Goal: Find specific page/section: Find specific page/section

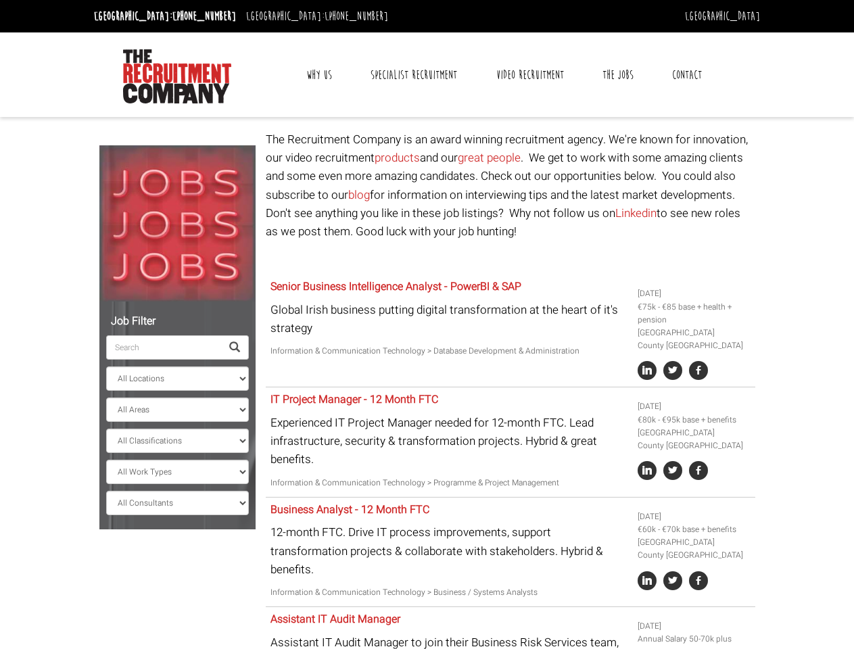
select select "[GEOGRAPHIC_DATA]"
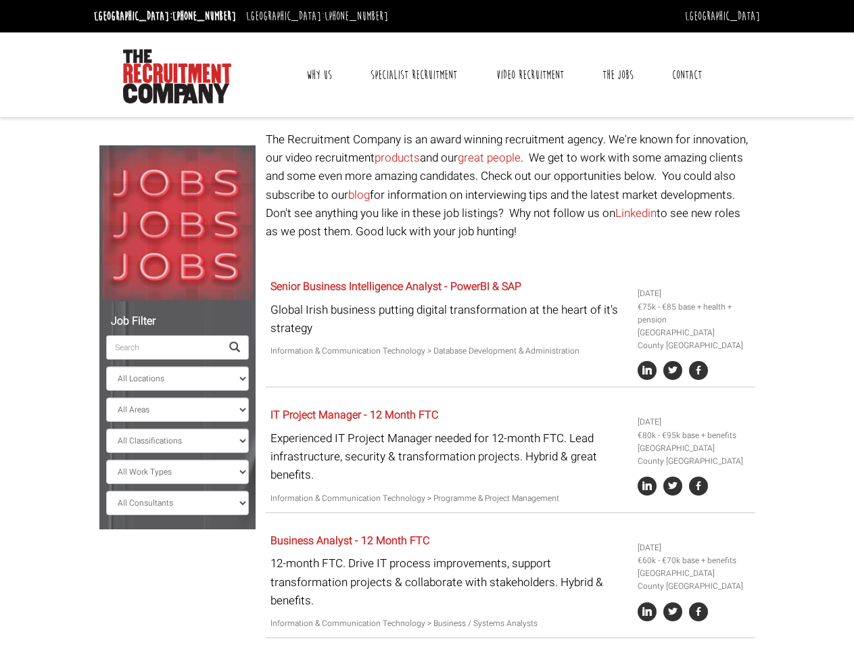
click at [320, 75] on link "Why Us" at bounding box center [319, 75] width 46 height 34
click at [686, 75] on link "Contact" at bounding box center [687, 75] width 50 height 34
